Goal: Complete application form

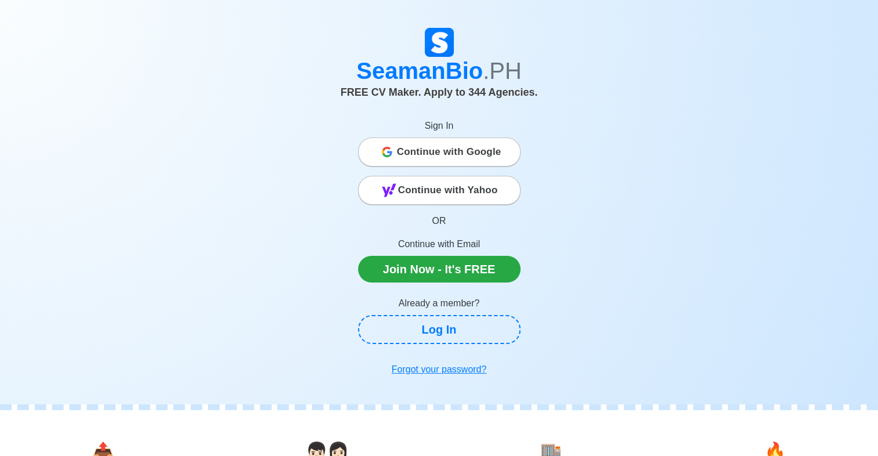
click at [472, 149] on span "Continue with Google" at bounding box center [449, 151] width 104 height 23
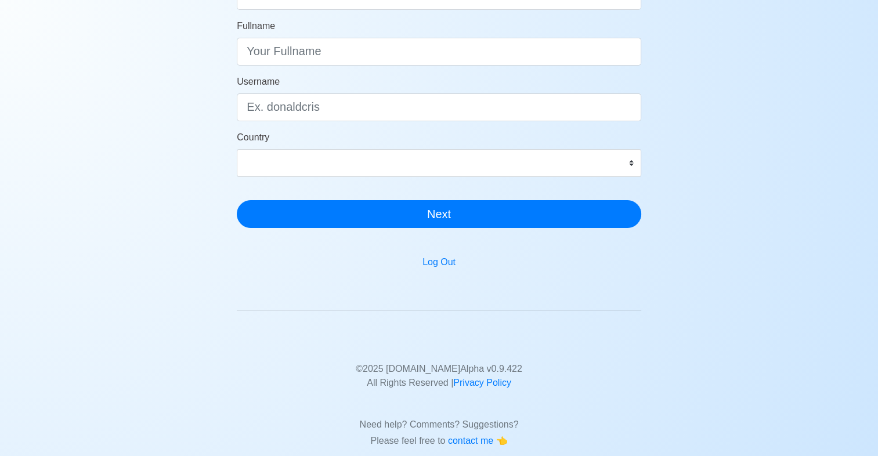
scroll to position [224, 0]
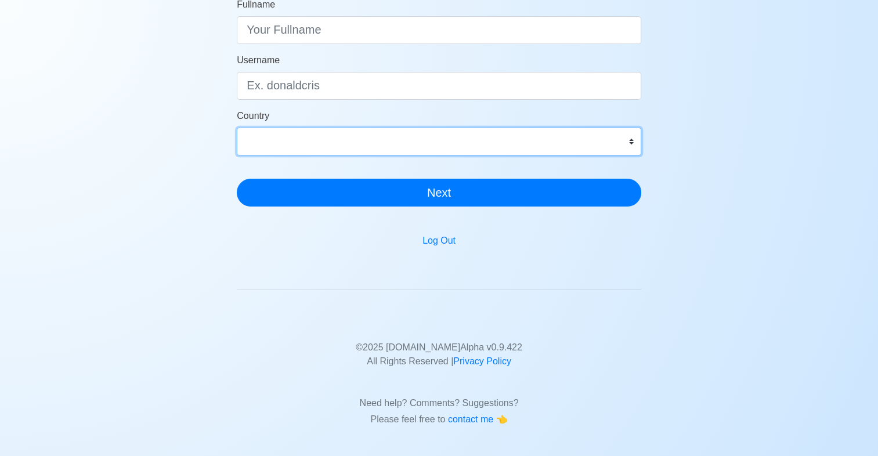
click at [331, 140] on select "[GEOGRAPHIC_DATA] [GEOGRAPHIC_DATA] [GEOGRAPHIC_DATA] [GEOGRAPHIC_DATA] [US_STA…" at bounding box center [439, 142] width 404 height 28
select select "PH"
click at [237, 128] on select "[GEOGRAPHIC_DATA] [GEOGRAPHIC_DATA] [GEOGRAPHIC_DATA] [GEOGRAPHIC_DATA] [US_STA…" at bounding box center [439, 142] width 404 height 28
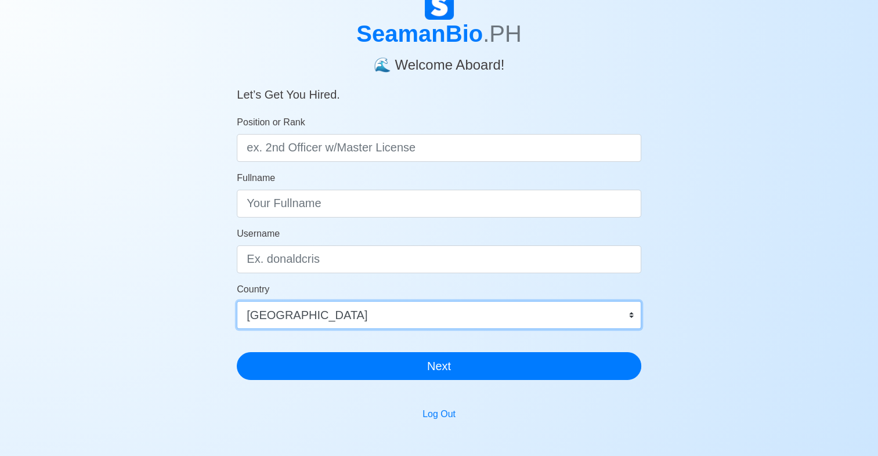
scroll to position [50, 0]
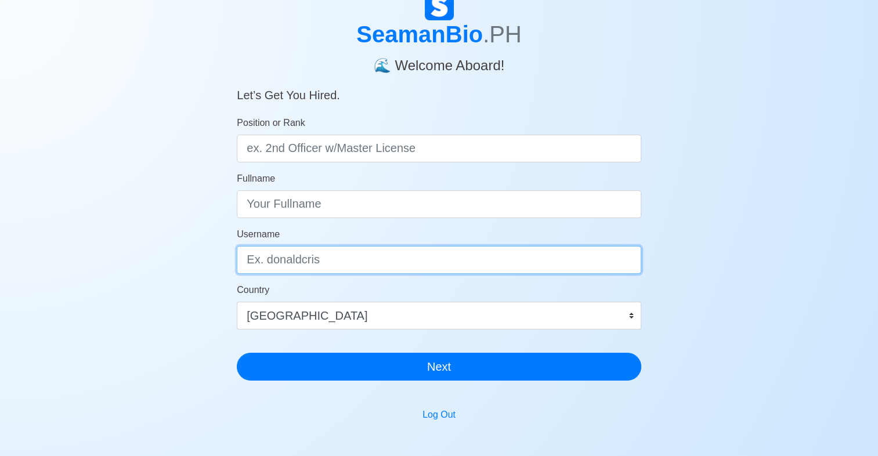
click at [281, 261] on input "Username" at bounding box center [439, 260] width 404 height 28
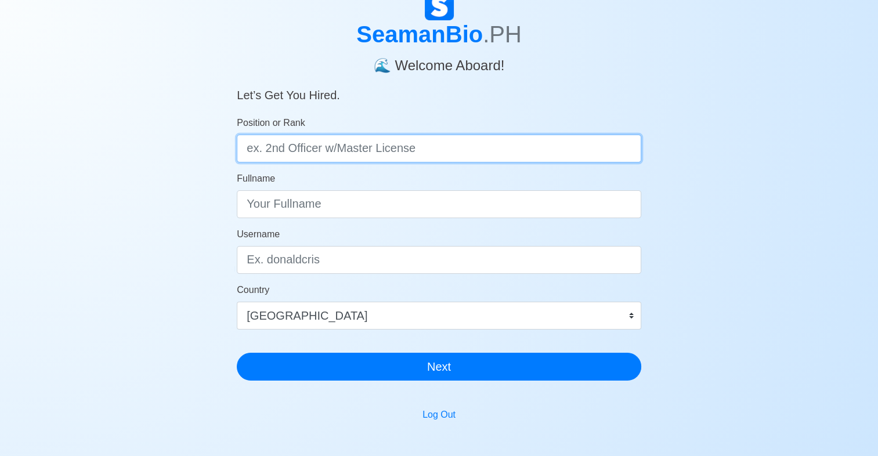
click at [325, 151] on input "Position or Rank" at bounding box center [439, 149] width 404 height 28
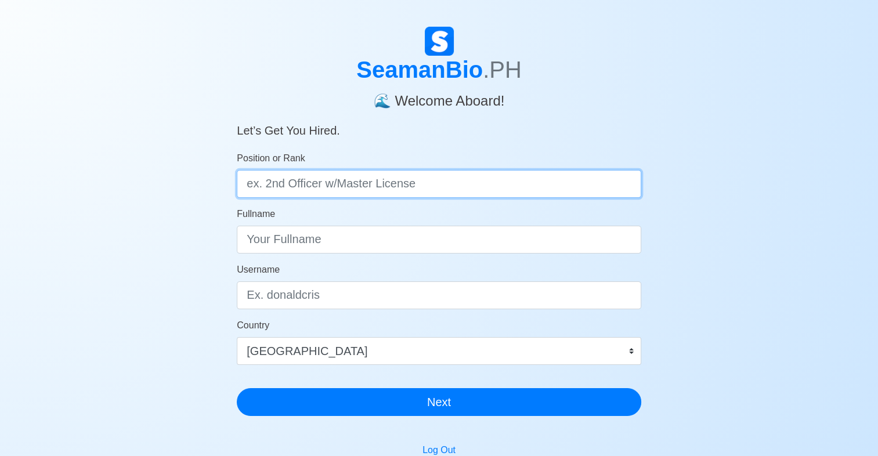
scroll to position [0, 0]
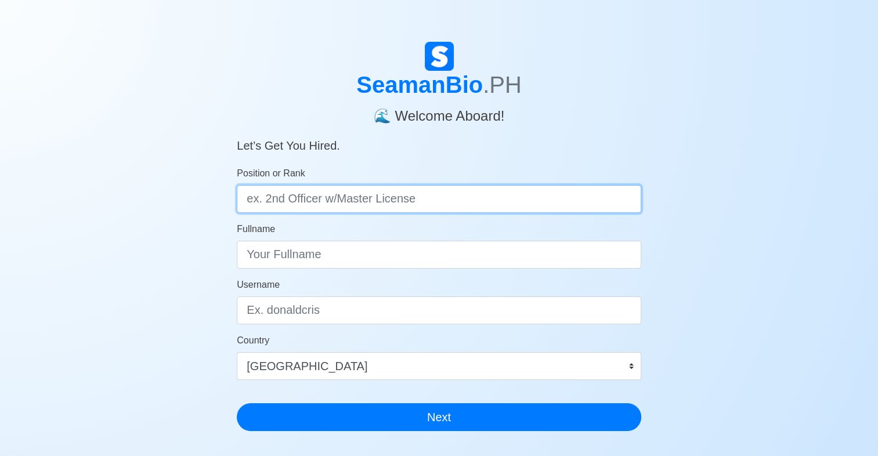
click at [278, 198] on input "Position or Rank" at bounding box center [439, 199] width 404 height 28
type input "j"
type input "2nd Engineer"
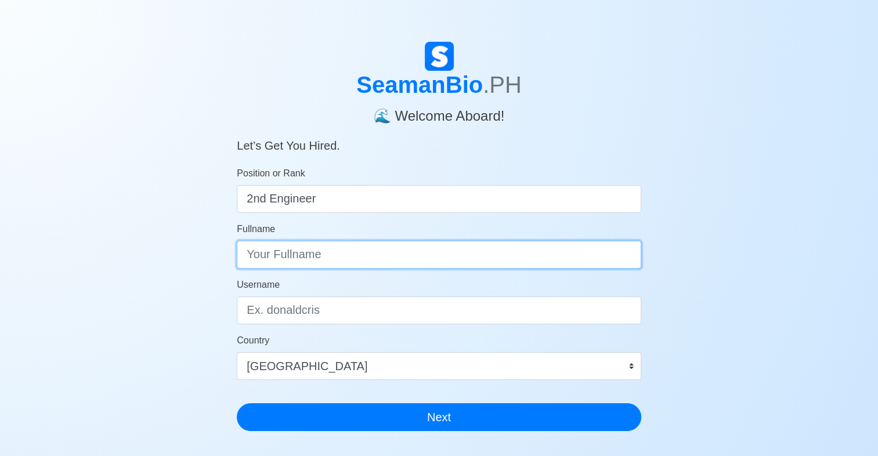
click at [333, 242] on input "Fullname" at bounding box center [439, 255] width 404 height 28
click at [332, 253] on input "Fullname" at bounding box center [439, 255] width 404 height 28
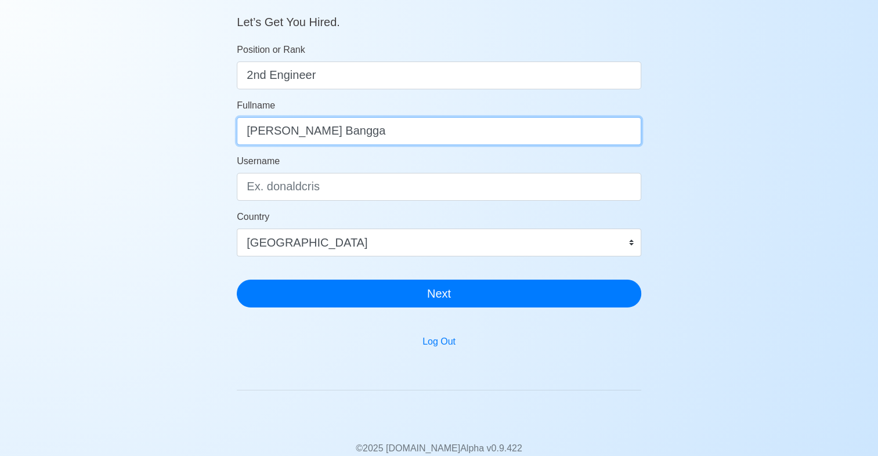
scroll to position [224, 0]
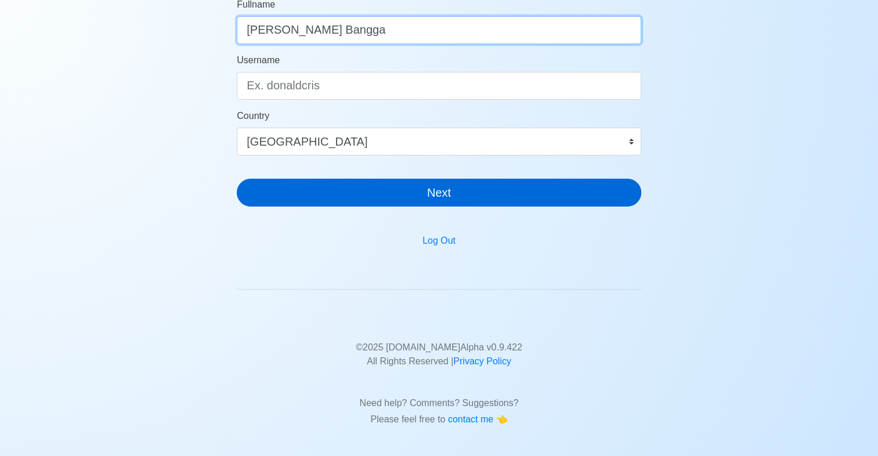
type input "Rommel V. Bangga"
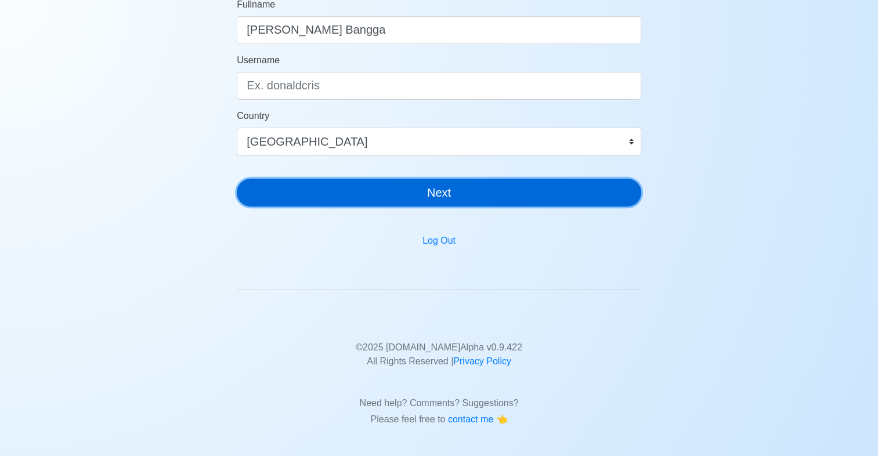
click at [389, 198] on button "Next" at bounding box center [439, 193] width 404 height 28
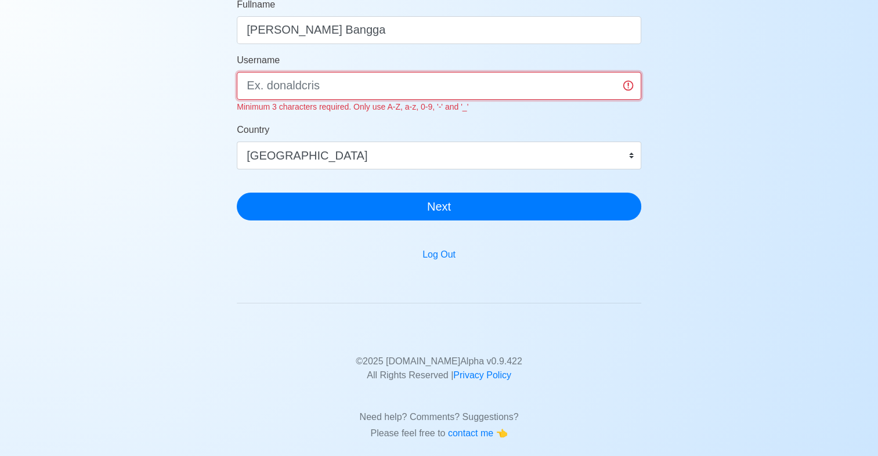
click at [322, 91] on input "Username" at bounding box center [439, 86] width 404 height 28
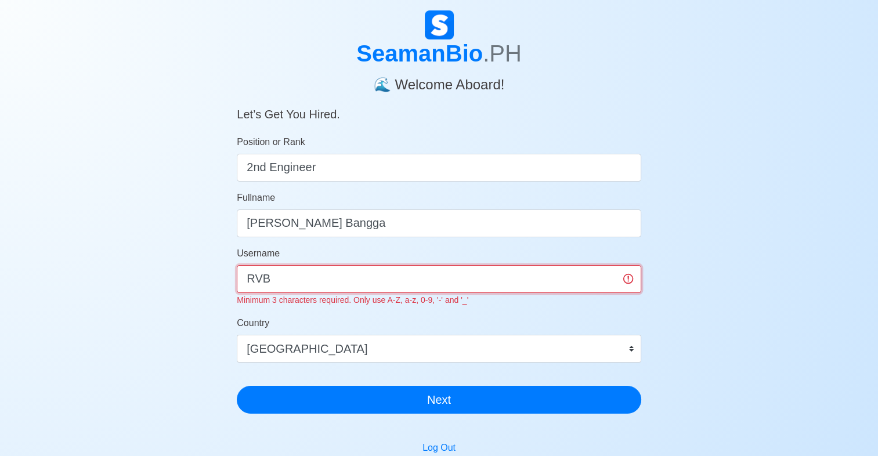
scroll to position [58, 0]
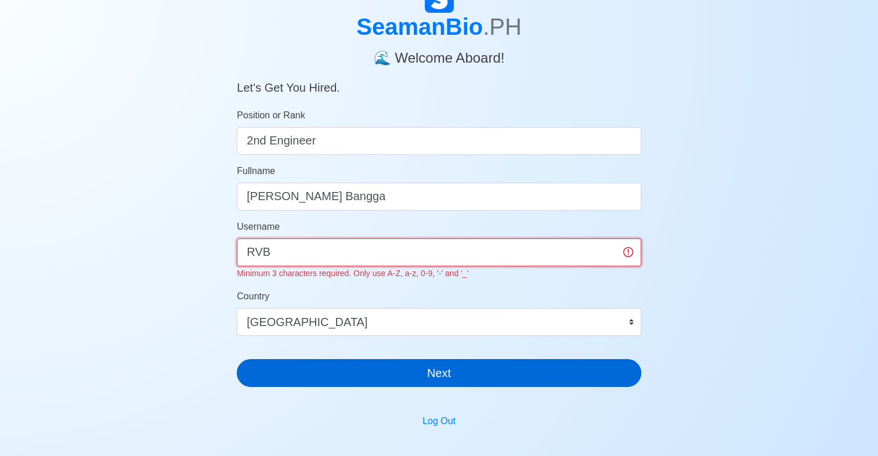
type input "RVB"
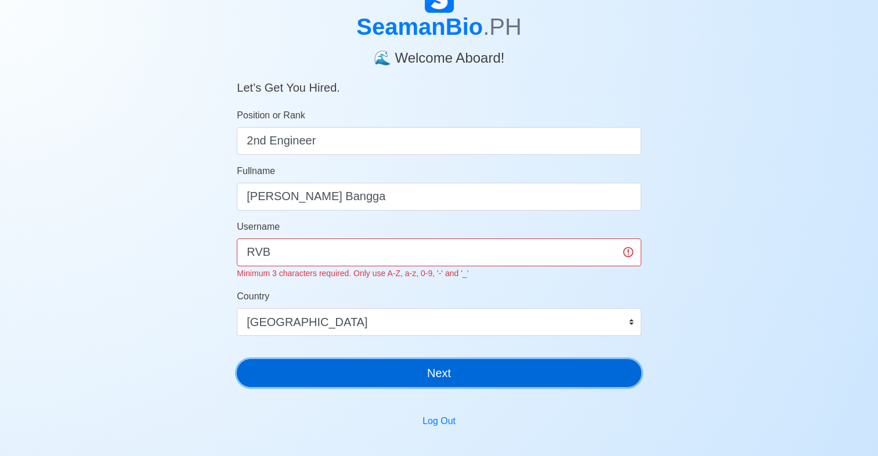
click at [346, 372] on button "Next" at bounding box center [439, 373] width 404 height 28
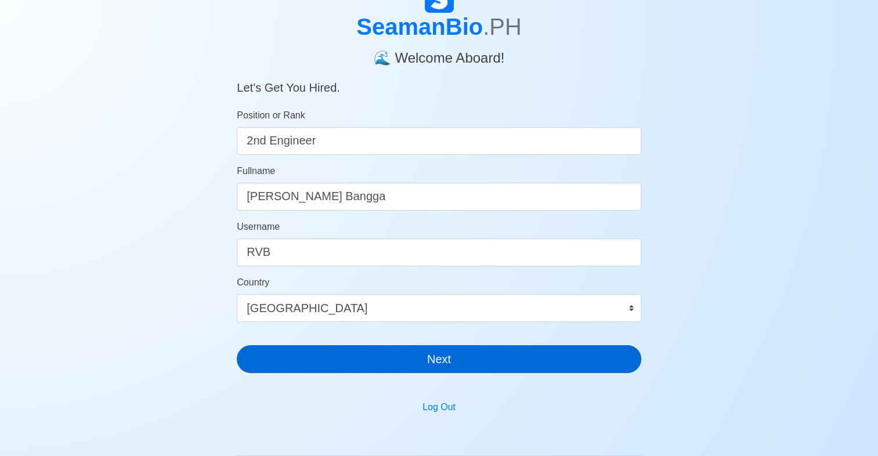
scroll to position [14, 0]
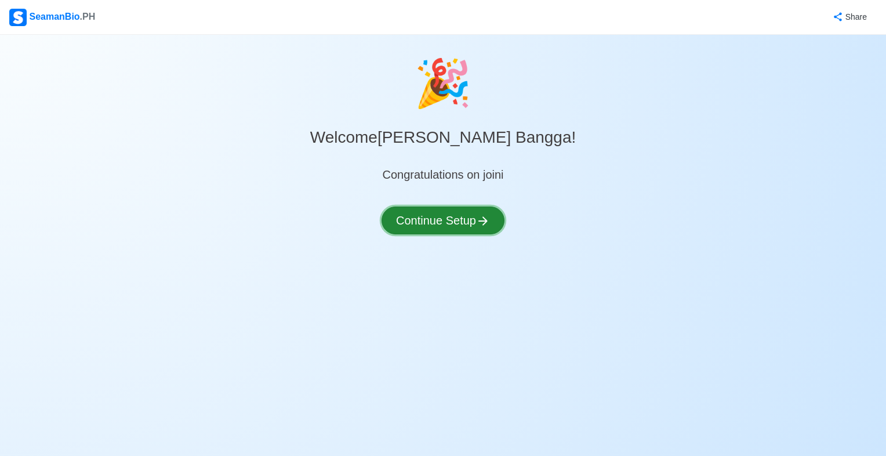
click at [447, 220] on button "Continue Setup" at bounding box center [443, 220] width 123 height 28
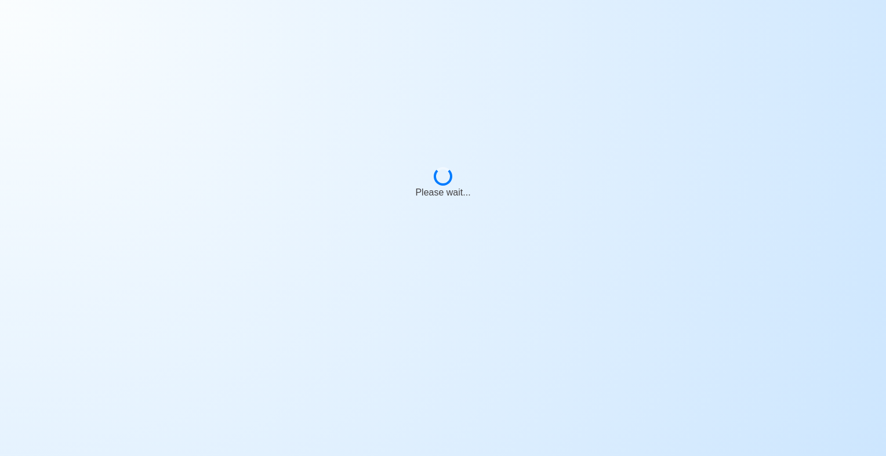
select select "Visible for Hiring"
select select "PH"
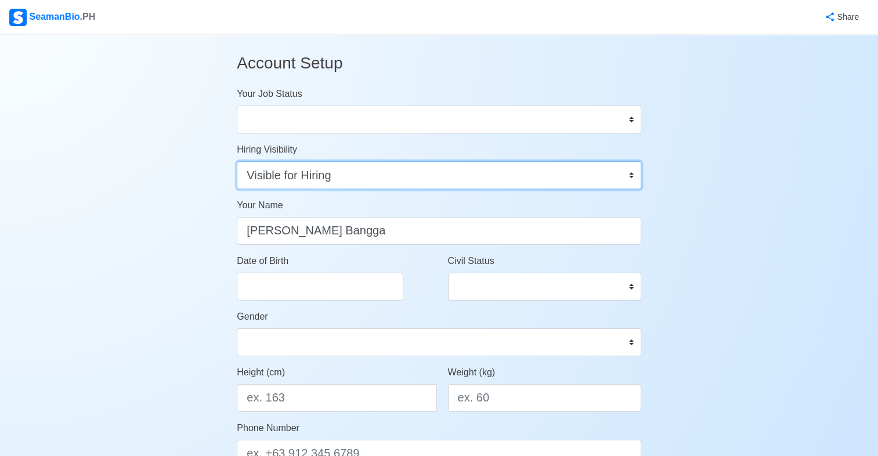
click at [433, 176] on select "Visible for Hiring Not Visible for Hiring" at bounding box center [439, 175] width 404 height 28
click at [434, 177] on select "Visible for Hiring Not Visible for Hiring" at bounding box center [439, 175] width 404 height 28
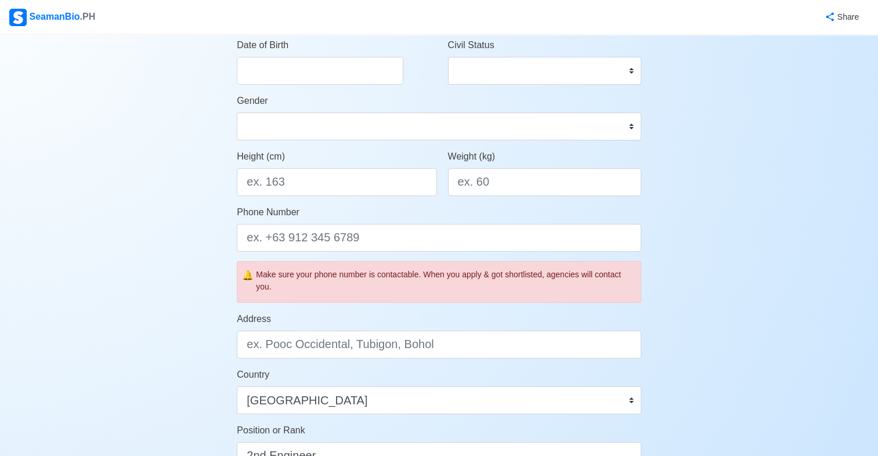
scroll to position [232, 0]
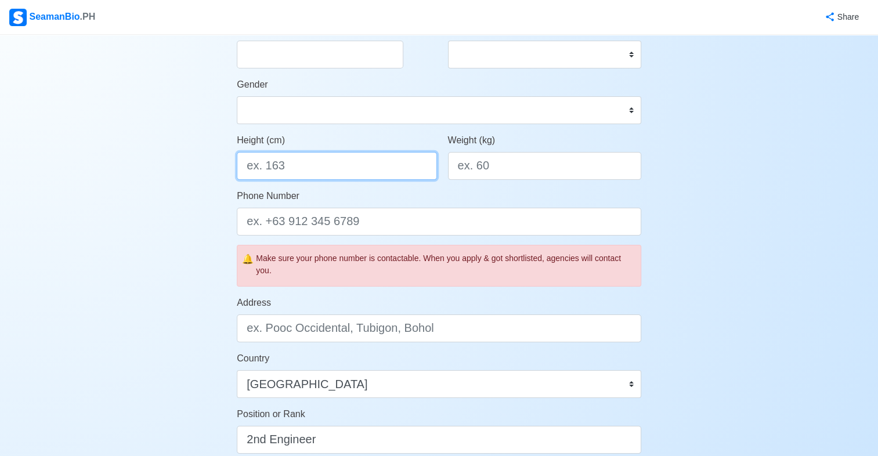
click at [317, 173] on input "Height (cm)" at bounding box center [337, 166] width 200 height 28
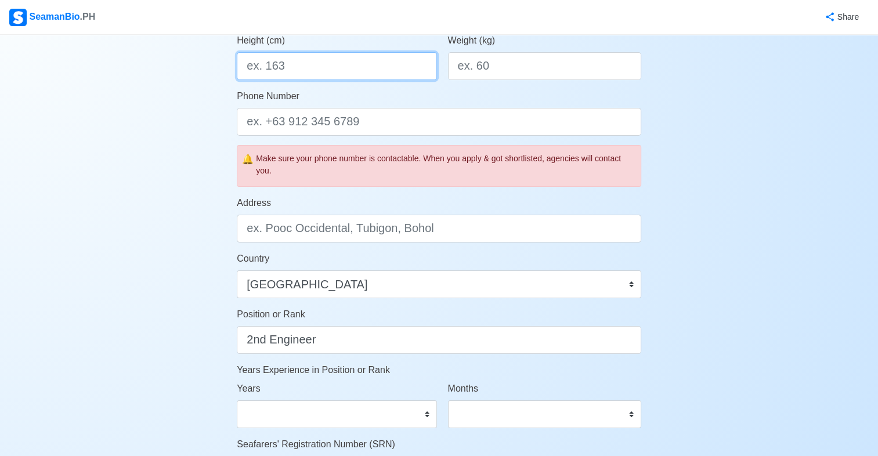
scroll to position [42, 0]
